Goal: Task Accomplishment & Management: Complete application form

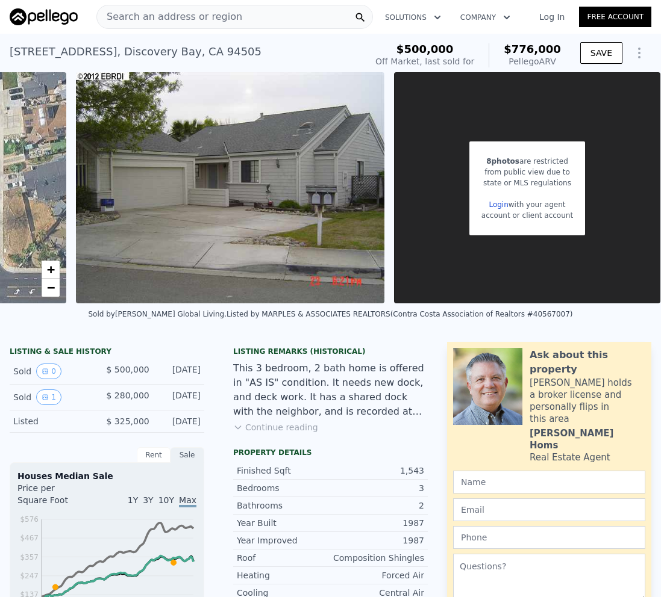
scroll to position [0, 484]
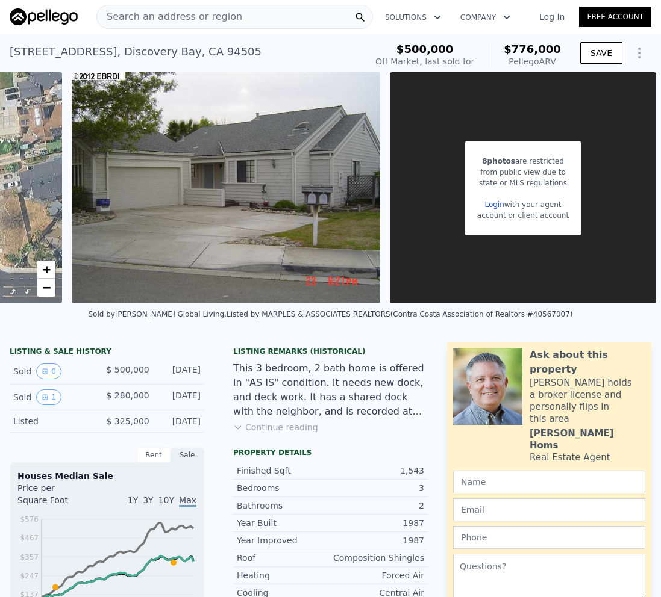
click at [496, 203] on link "Login" at bounding box center [493, 205] width 19 height 8
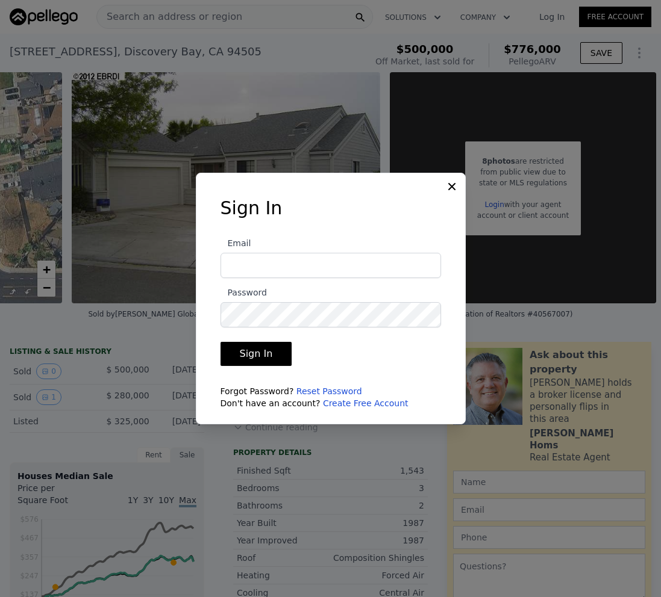
click at [350, 402] on link "Create Free Account" at bounding box center [365, 404] width 85 height 10
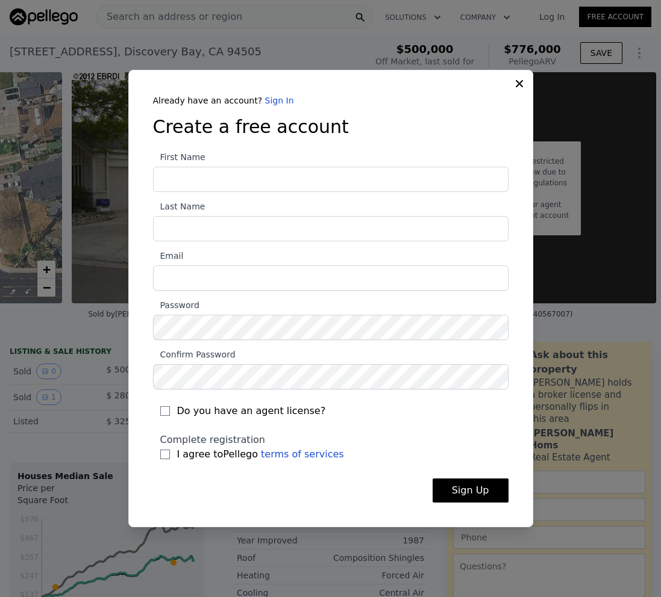
click at [350, 402] on div "Do you have an agent license?" at bounding box center [330, 408] width 355 height 36
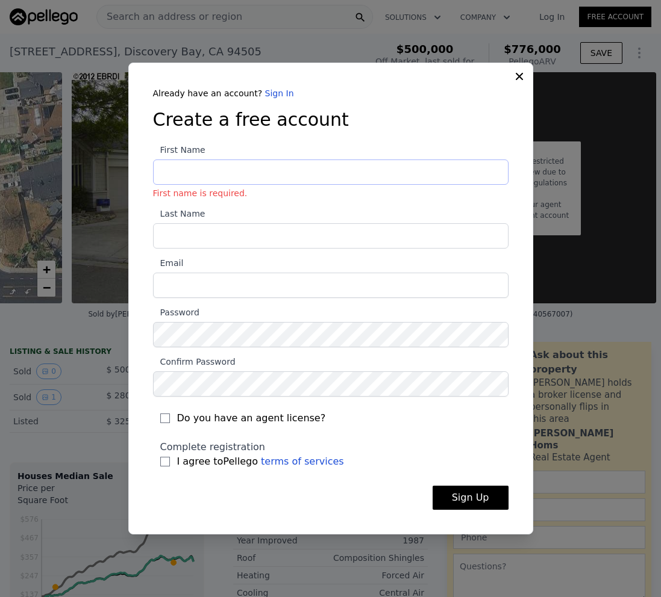
click at [214, 169] on input "First Name First name is required." at bounding box center [330, 172] width 355 height 25
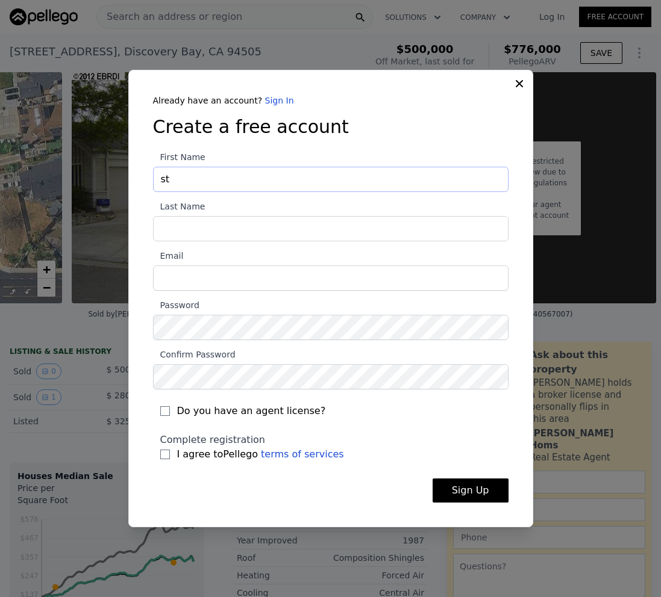
type input "s"
type input "Steve"
type input "williams"
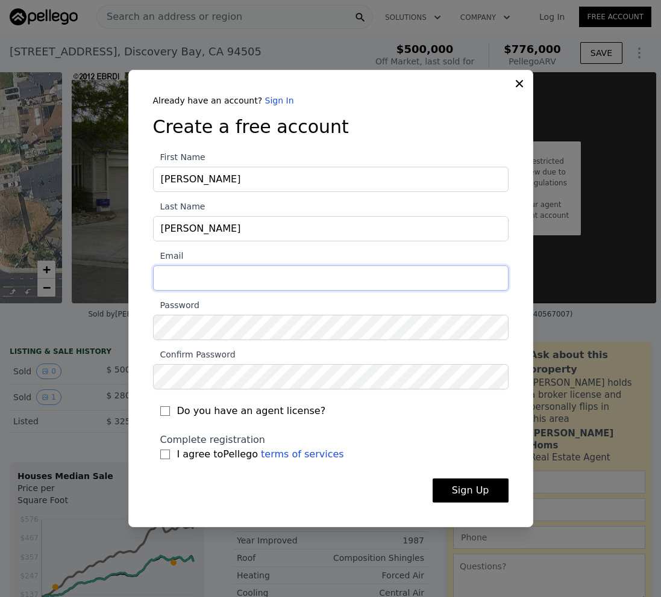
click at [184, 280] on input "Email" at bounding box center [330, 278] width 355 height 25
type input "[EMAIL_ADDRESS][DOMAIN_NAME]"
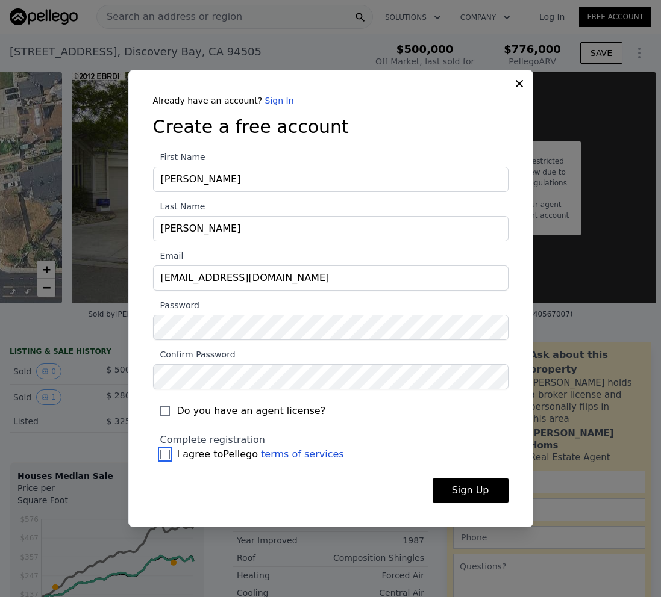
click at [166, 455] on input "I agree to Pellego terms of services" at bounding box center [165, 455] width 10 height 10
checkbox input "true"
click at [459, 489] on button "Sign Up" at bounding box center [470, 491] width 76 height 24
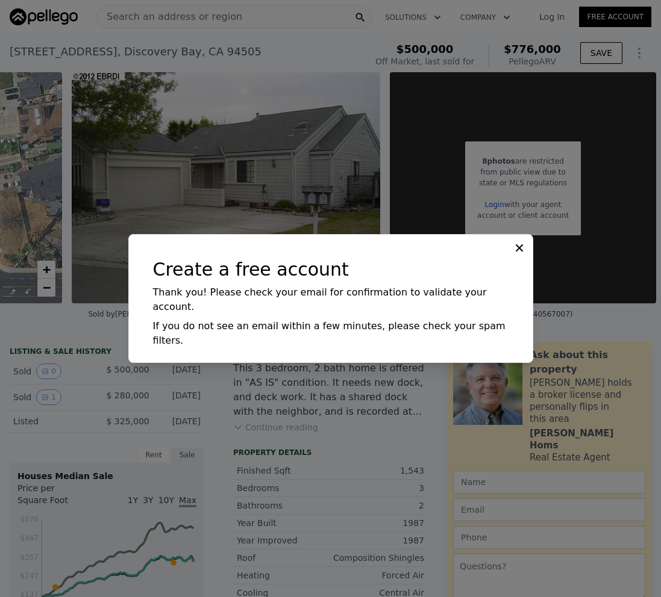
click at [522, 254] on icon at bounding box center [519, 248] width 12 height 12
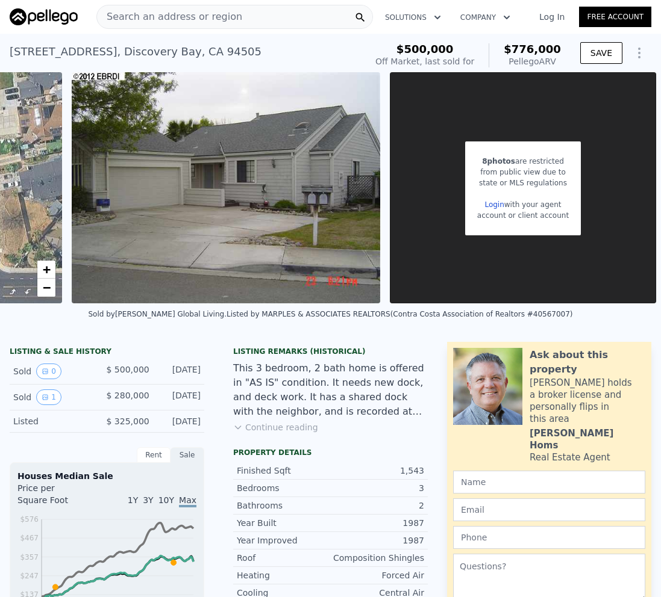
click at [495, 205] on link "Login" at bounding box center [493, 205] width 19 height 8
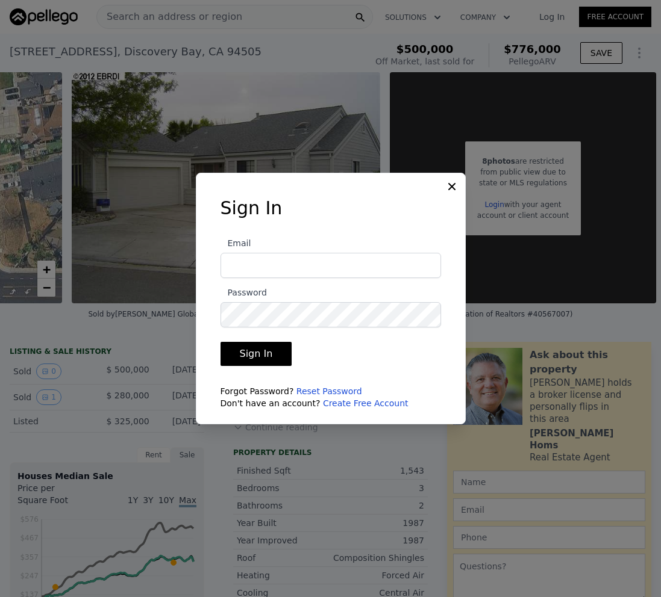
type input "[EMAIL_ADDRESS][DOMAIN_NAME]"
click at [266, 354] on button "Sign In" at bounding box center [256, 354] width 72 height 24
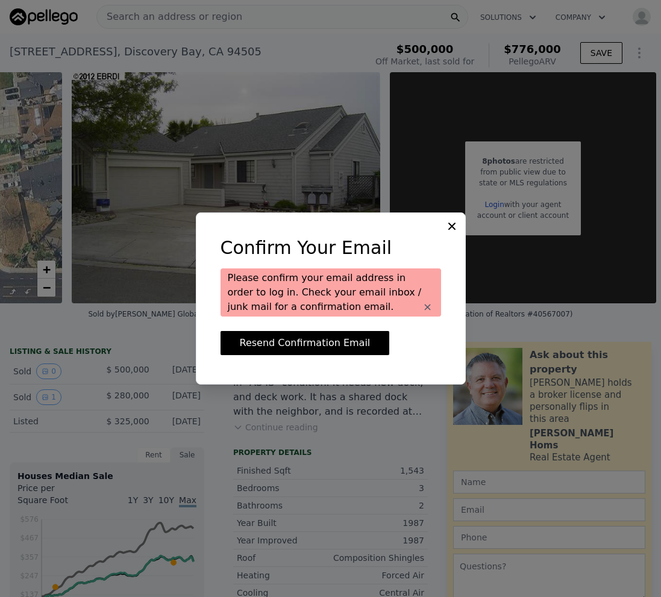
click at [453, 224] on icon at bounding box center [451, 226] width 7 height 7
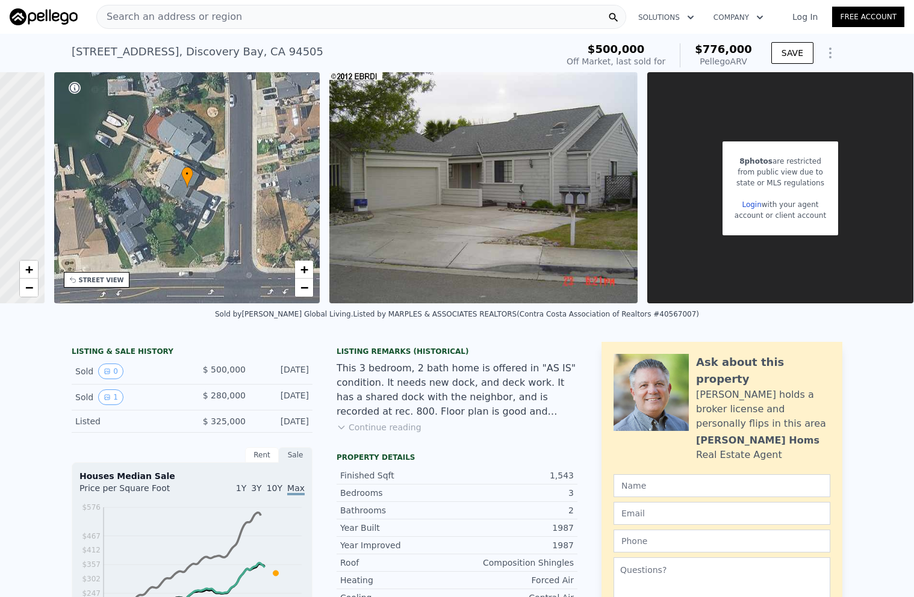
scroll to position [0, 231]
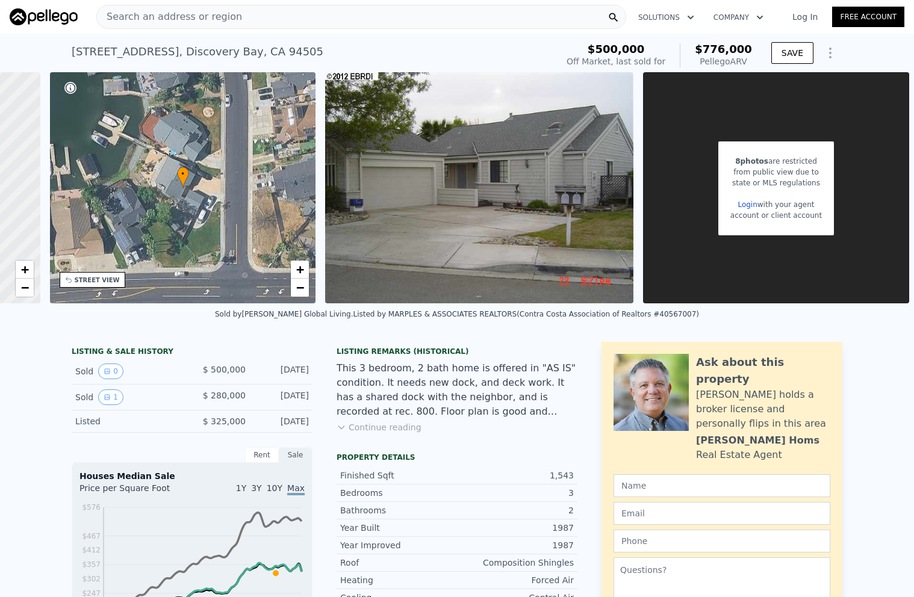
click at [748, 203] on link "Login" at bounding box center [747, 205] width 19 height 8
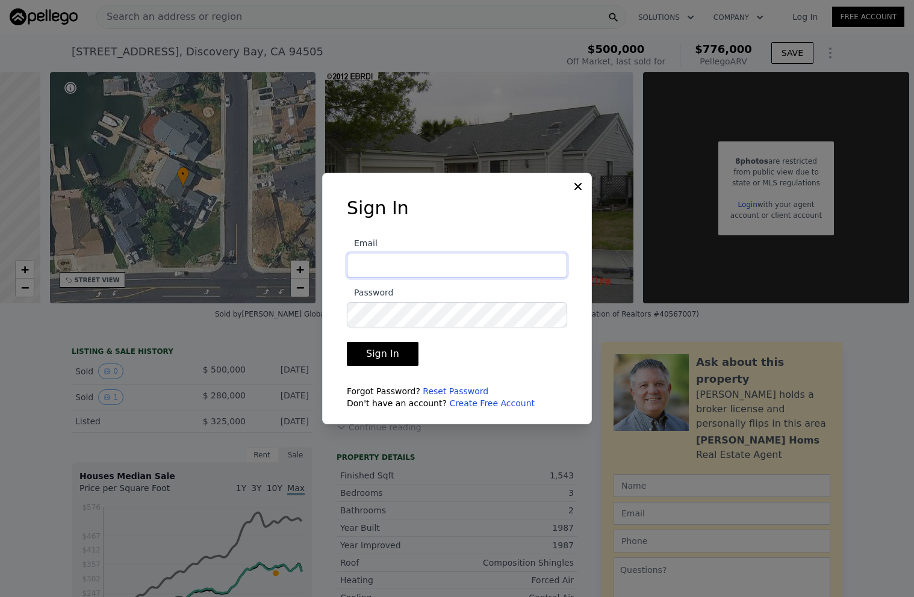
type input "[EMAIL_ADDRESS][DOMAIN_NAME]"
click at [384, 356] on button "Sign In" at bounding box center [383, 354] width 72 height 24
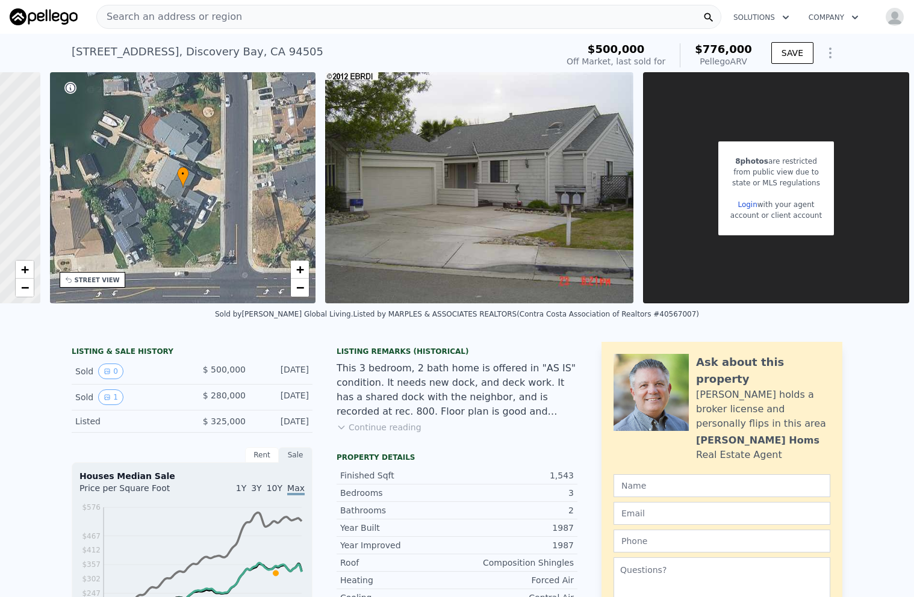
click at [747, 203] on link "Login" at bounding box center [747, 205] width 19 height 8
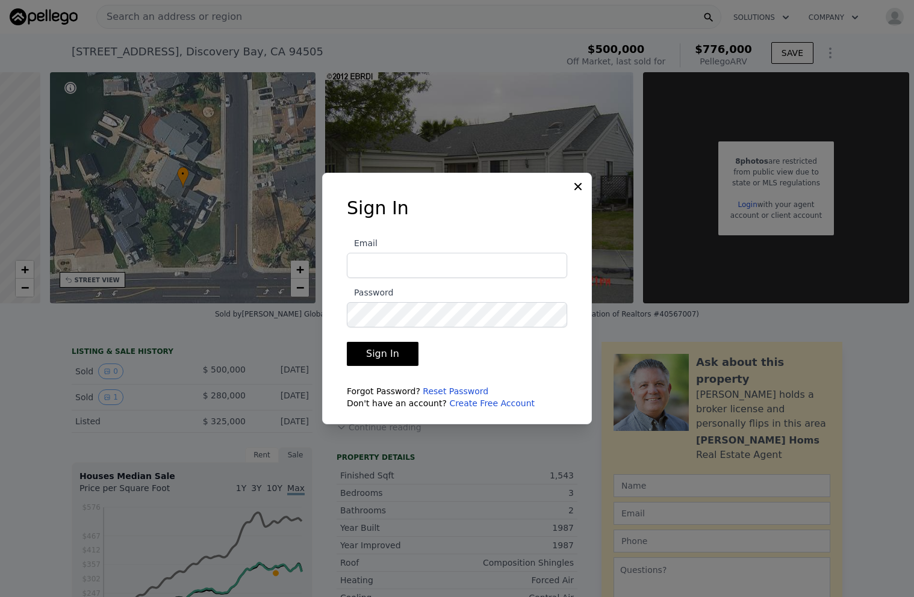
type input "[EMAIL_ADDRESS][DOMAIN_NAME]"
click at [388, 353] on button "Sign In" at bounding box center [383, 354] width 72 height 24
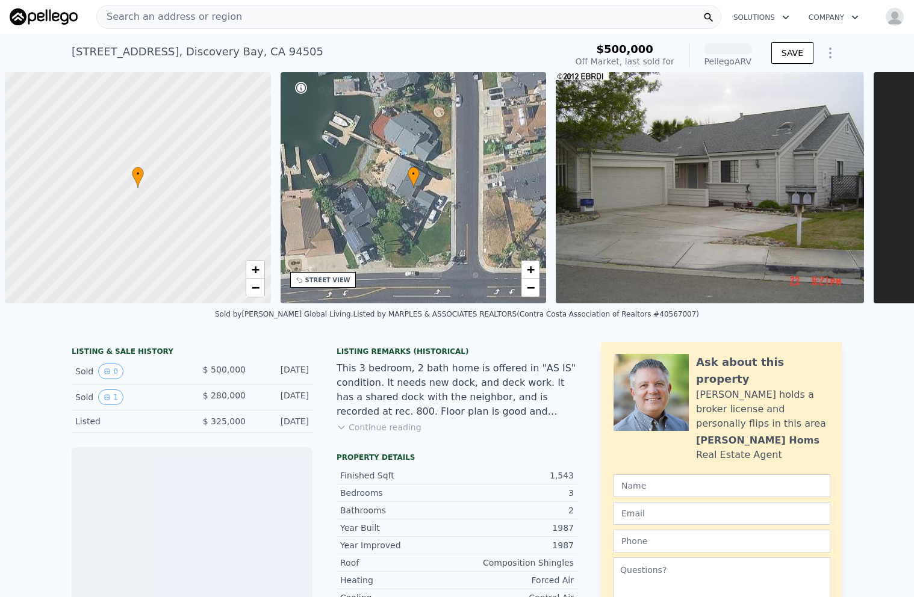
scroll to position [0, 5]
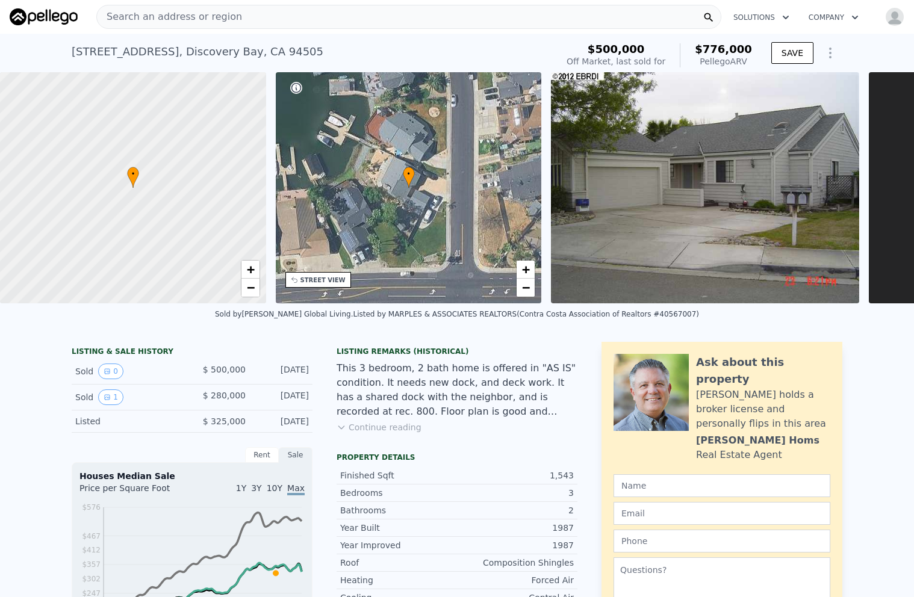
click at [894, 17] on img "button" at bounding box center [894, 16] width 19 height 19
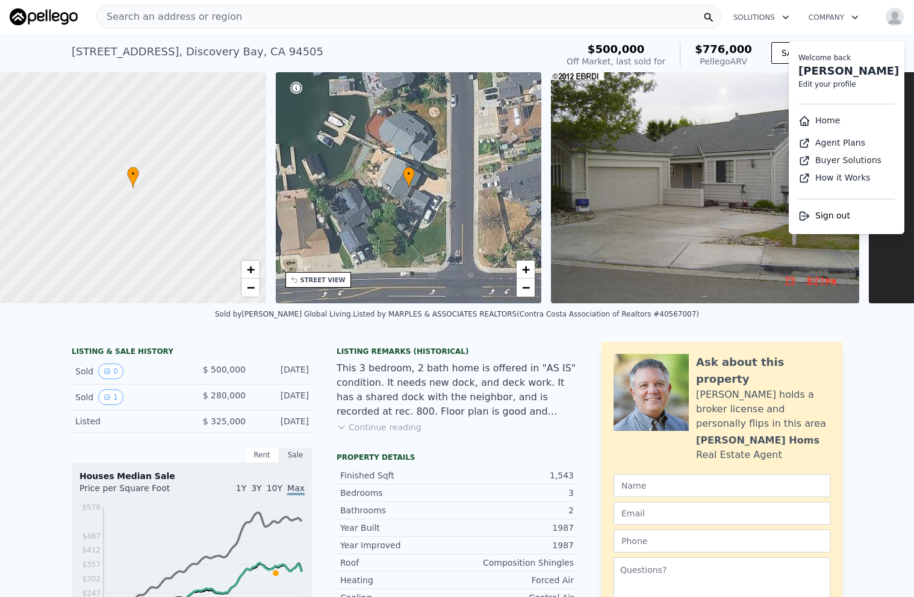
click at [708, 196] on img at bounding box center [705, 187] width 308 height 231
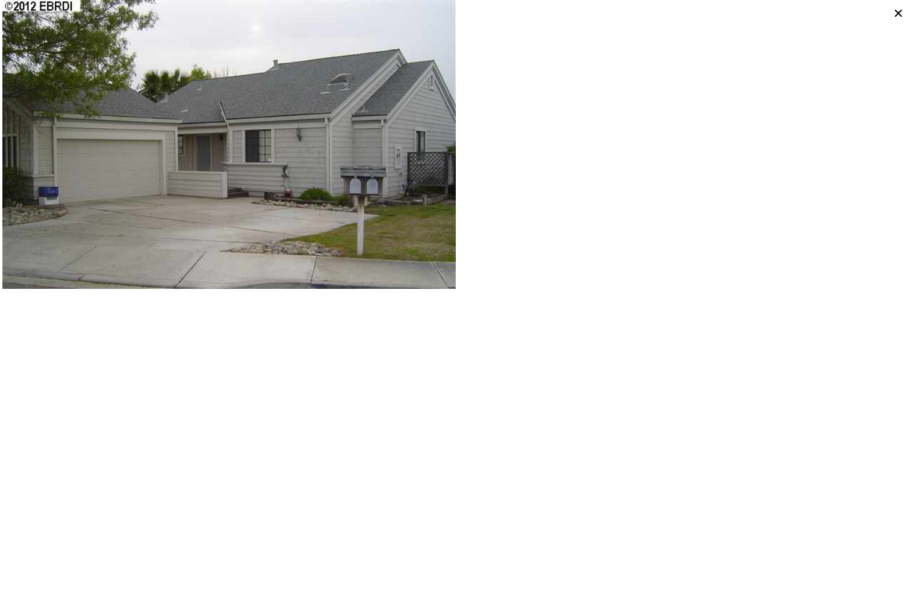
click at [899, 8] on icon at bounding box center [898, 13] width 17 height 17
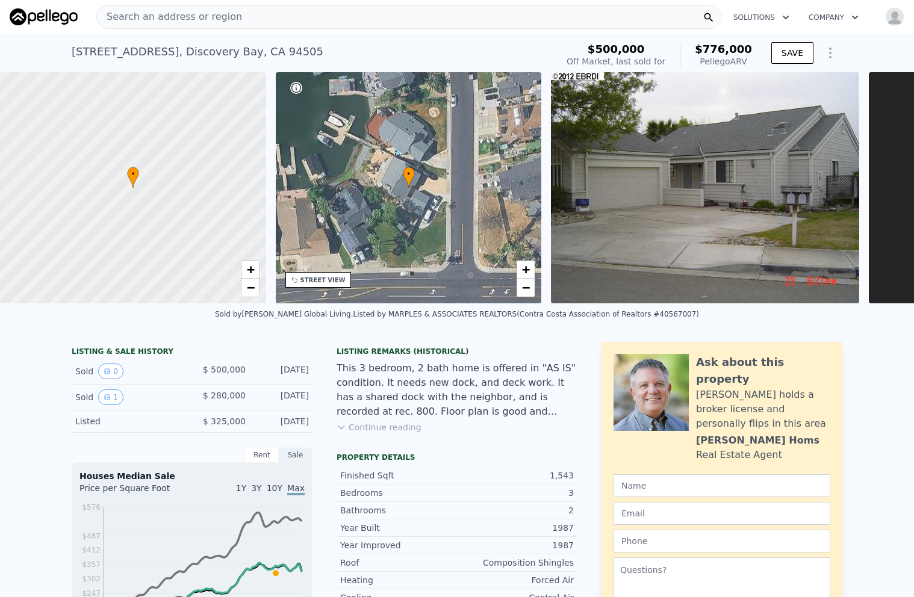
scroll to position [0, 231]
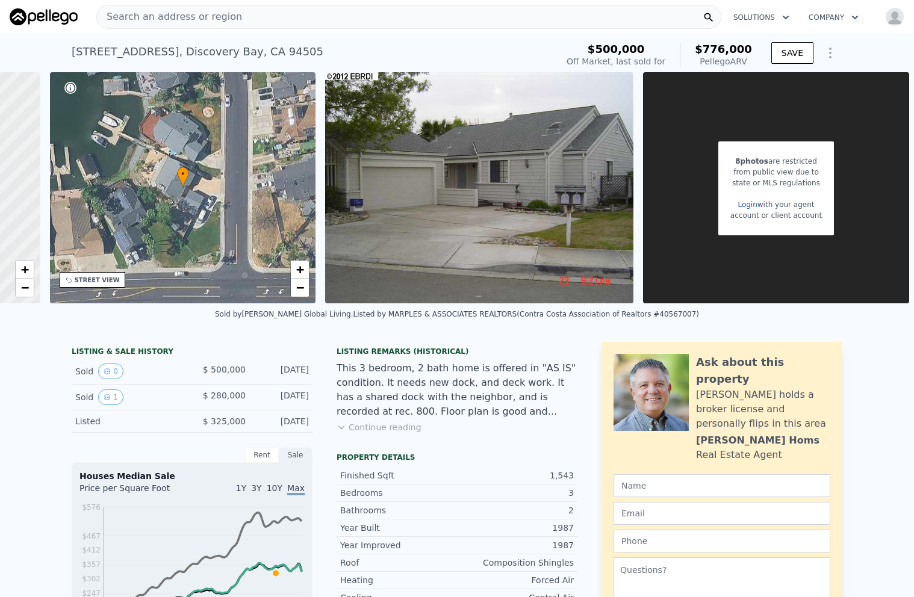
click at [753, 204] on link "Login" at bounding box center [747, 205] width 19 height 8
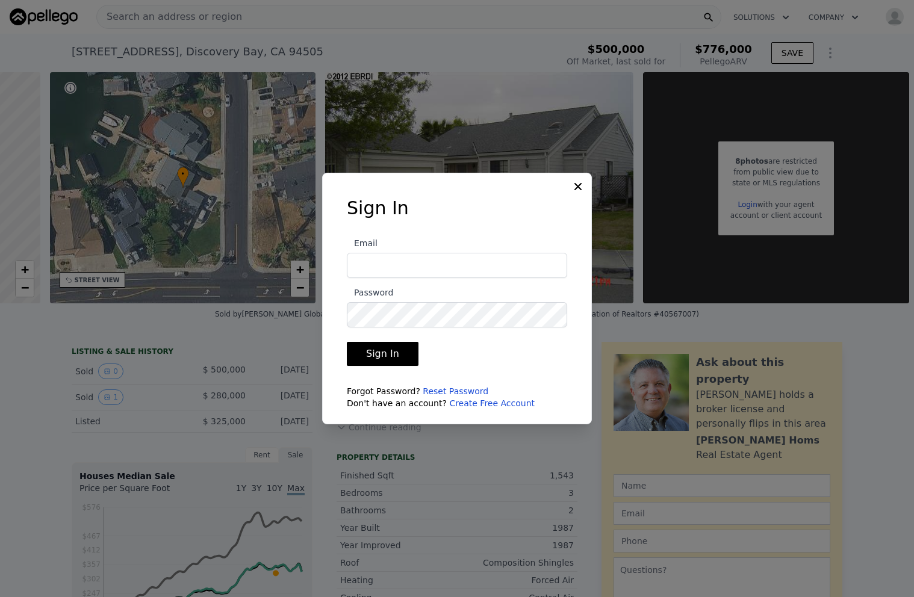
click at [577, 183] on icon at bounding box center [578, 187] width 12 height 12
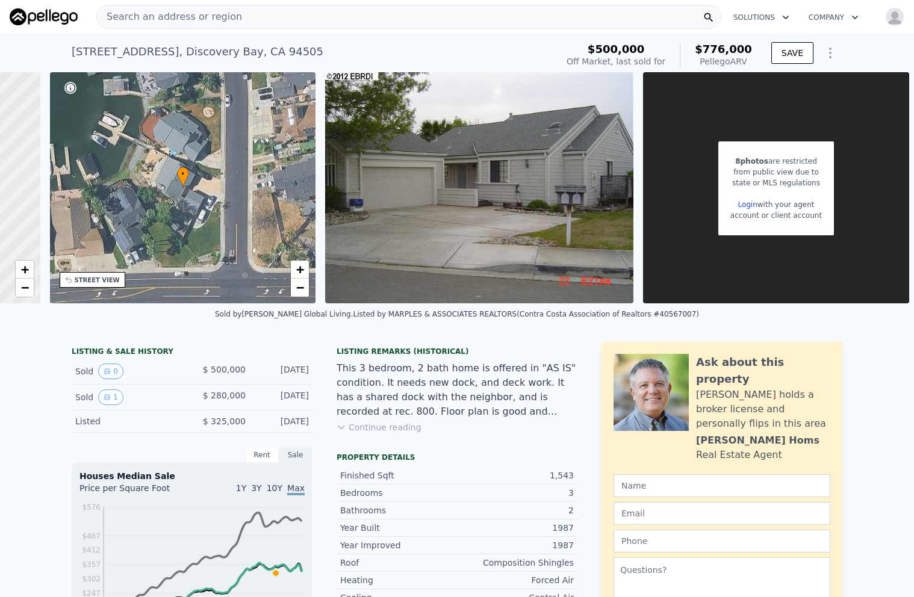
click at [783, 16] on icon "button" at bounding box center [786, 18] width 6 height 4
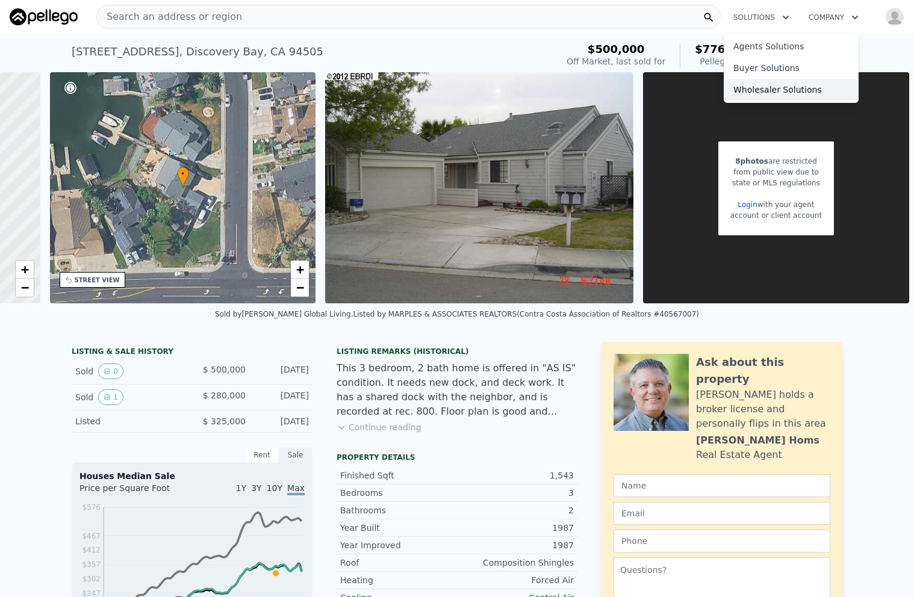
click at [763, 90] on link "Wholesaler Solutions" at bounding box center [791, 90] width 135 height 22
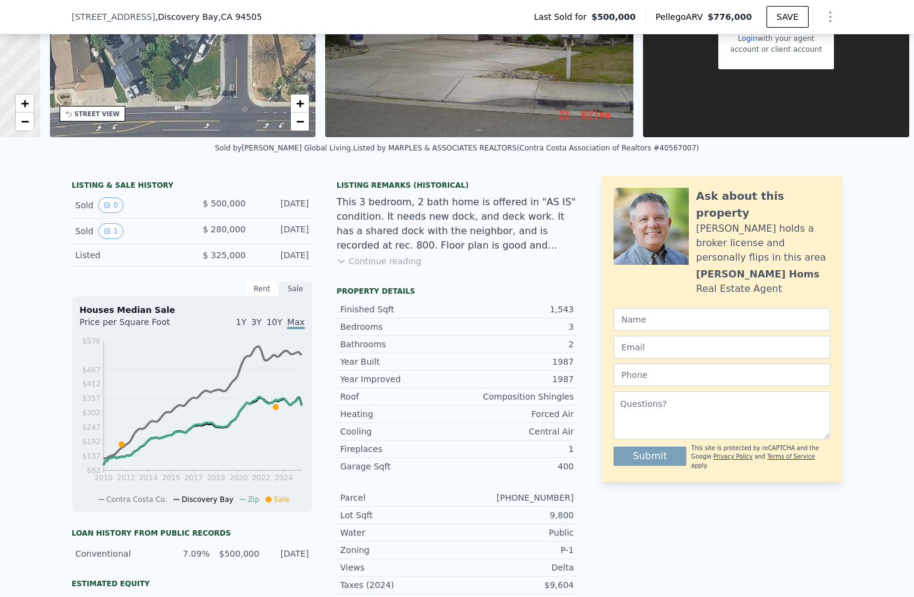
scroll to position [73, 0]
